Goal: Navigation & Orientation: Find specific page/section

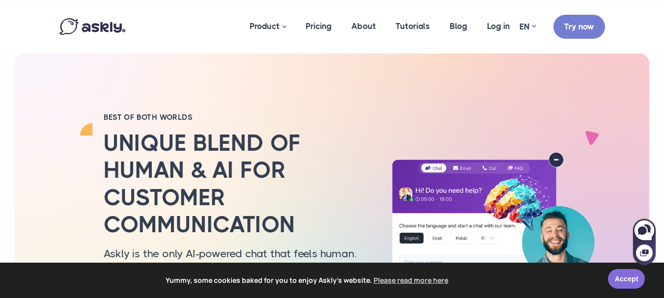
click at [623, 276] on link "Accept" at bounding box center [626, 279] width 37 height 20
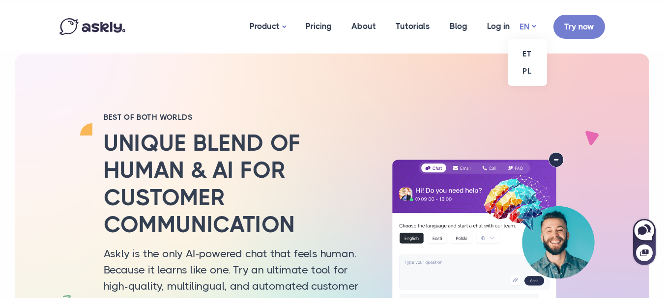
click at [525, 28] on link "EN" at bounding box center [528, 27] width 16 height 14
click at [531, 54] on link "ET" at bounding box center [527, 53] width 39 height 17
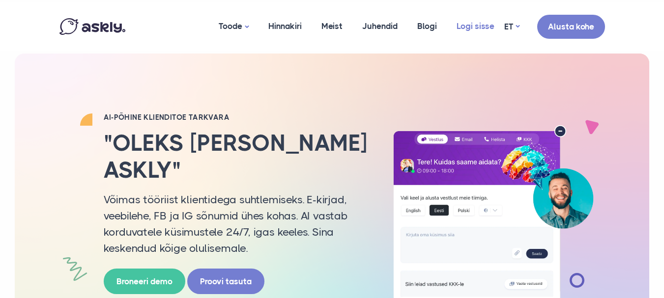
click at [464, 25] on link "Logi sisse" at bounding box center [476, 26] width 58 height 48
